Goal: Task Accomplishment & Management: Use online tool/utility

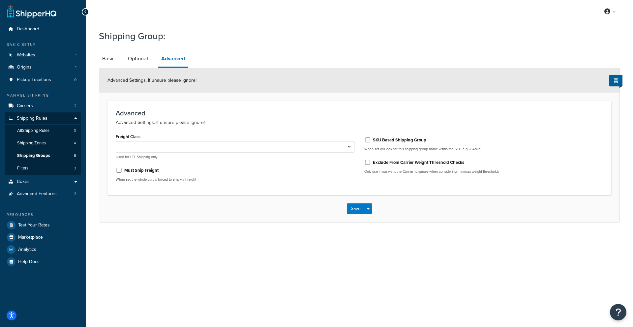
click at [330, 98] on form "Advanced Settings. If unsure please ignore! Advanced Advanced Settings. If unsu…" at bounding box center [359, 145] width 520 height 154
click at [38, 33] on link "Dashboard" at bounding box center [43, 29] width 76 height 12
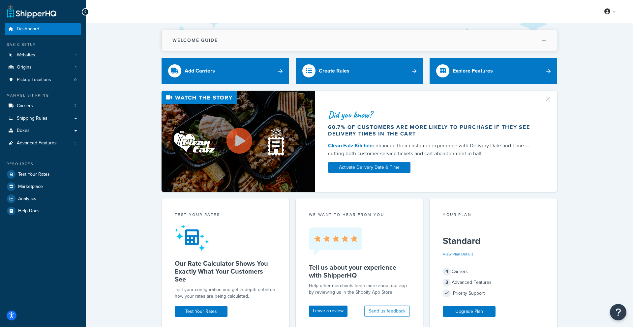
click at [480, 44] on button "Welcome Guide" at bounding box center [359, 40] width 395 height 21
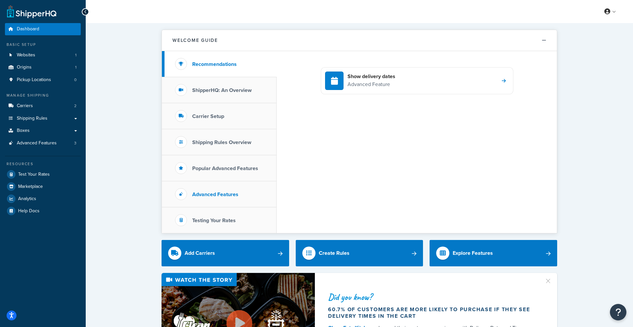
click at [203, 196] on h3 "Advanced Features" at bounding box center [215, 195] width 46 height 6
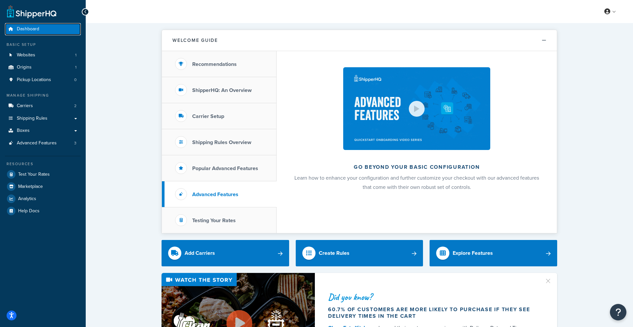
click at [52, 31] on link "Dashboard" at bounding box center [43, 29] width 76 height 12
click at [35, 60] on link "Websites 1" at bounding box center [43, 55] width 76 height 12
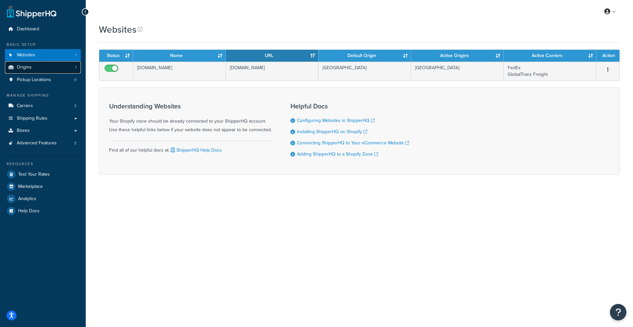
click at [32, 66] on link "Origins 1" at bounding box center [43, 67] width 76 height 12
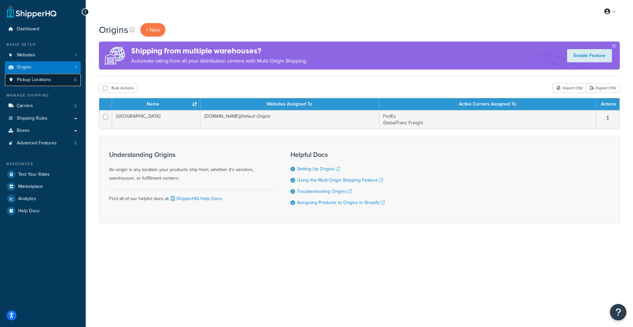
click at [35, 79] on span "Pickup Locations" at bounding box center [34, 80] width 34 height 6
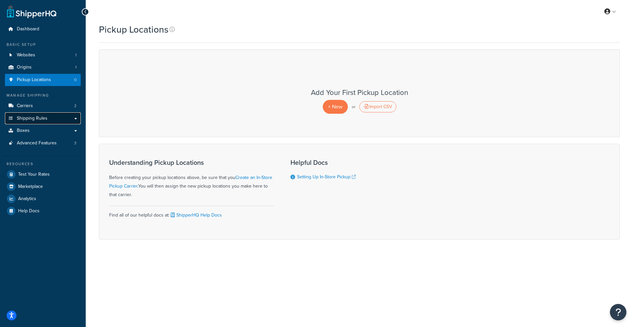
click at [42, 117] on span "Shipping Rules" at bounding box center [32, 119] width 31 height 6
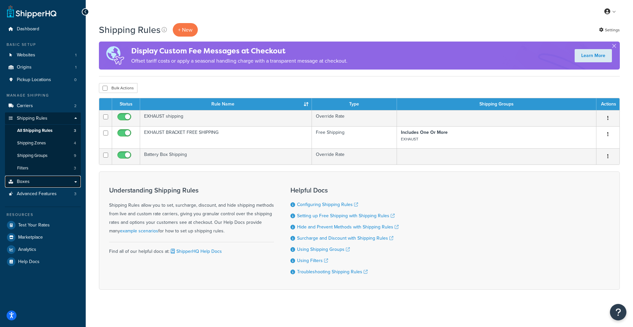
click at [42, 185] on link "Boxes" at bounding box center [43, 182] width 76 height 12
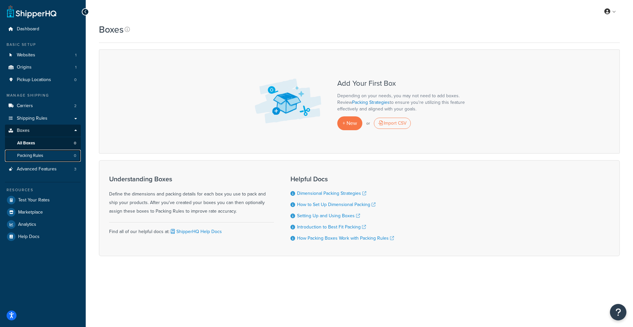
click at [32, 153] on span "Packing Rules" at bounding box center [30, 156] width 26 height 6
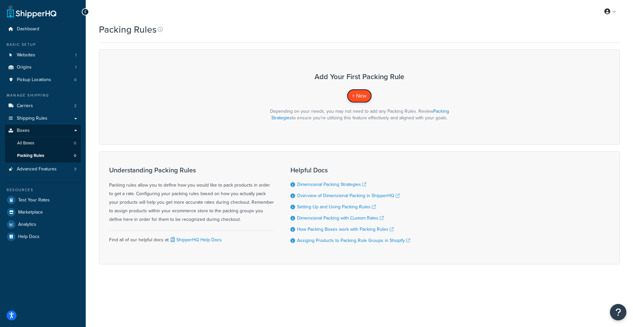
click at [350, 96] on link "+ New" at bounding box center [359, 96] width 25 height 14
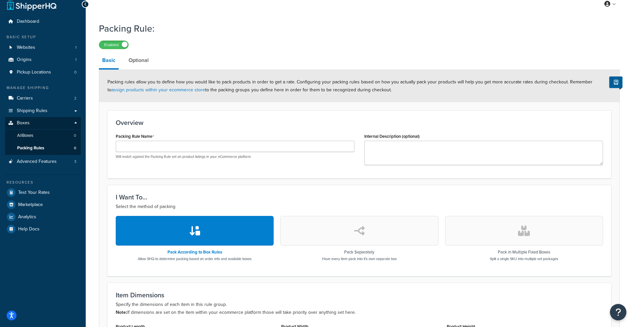
scroll to position [7, 0]
click at [140, 63] on link "Optional" at bounding box center [138, 61] width 27 height 16
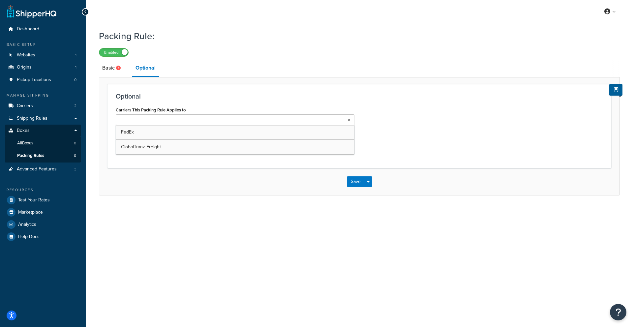
click at [139, 121] on input "Carriers This Packing Rule Applies to" at bounding box center [147, 120] width 58 height 7
drag, startPoint x: 136, startPoint y: 108, endPoint x: 126, endPoint y: 90, distance: 20.8
click at [136, 108] on label "Carriers This Packing Rule Applies to" at bounding box center [151, 109] width 70 height 5
click at [136, 117] on input "Carriers This Packing Rule Applies to" at bounding box center [147, 120] width 58 height 7
click at [114, 70] on link "Basic" at bounding box center [112, 68] width 27 height 16
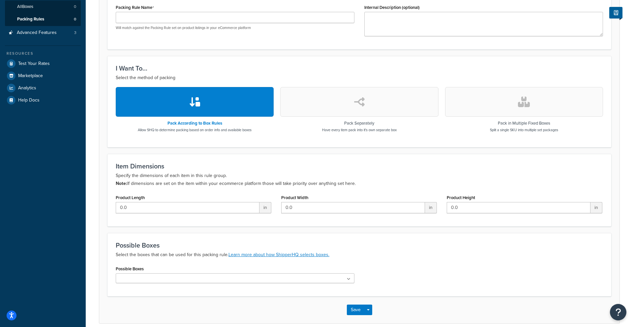
scroll to position [96, 0]
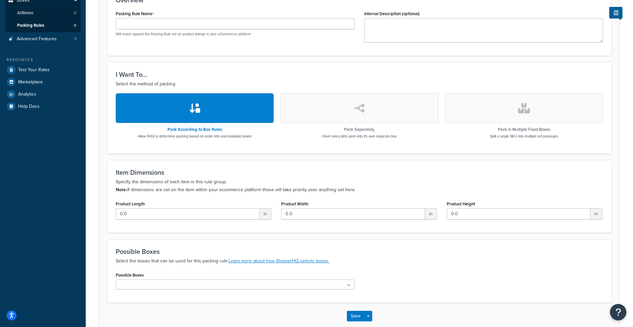
click at [296, 106] on button "button" at bounding box center [359, 108] width 158 height 30
